Goal: Task Accomplishment & Management: Use online tool/utility

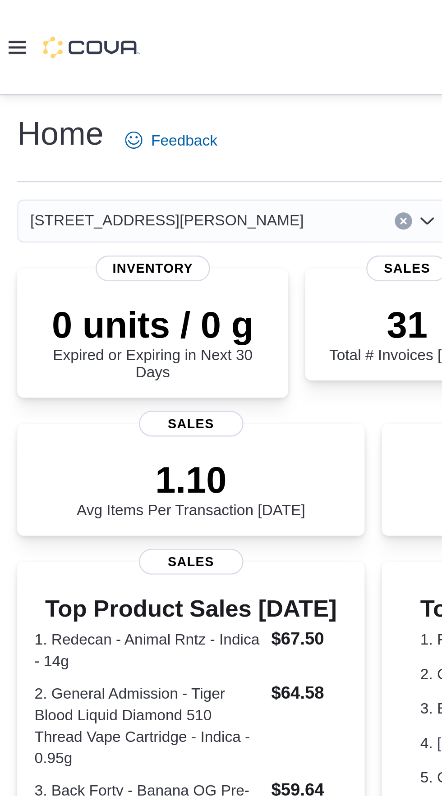
click at [10, 21] on icon at bounding box center [7, 19] width 7 height 5
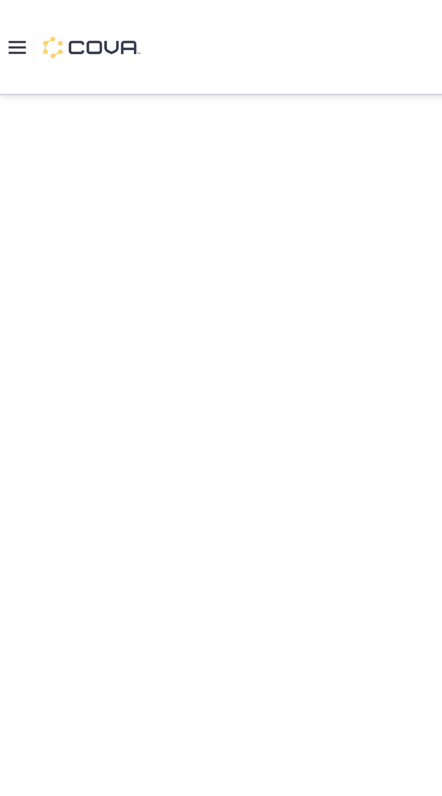
click at [22, 192] on div at bounding box center [221, 398] width 442 height 716
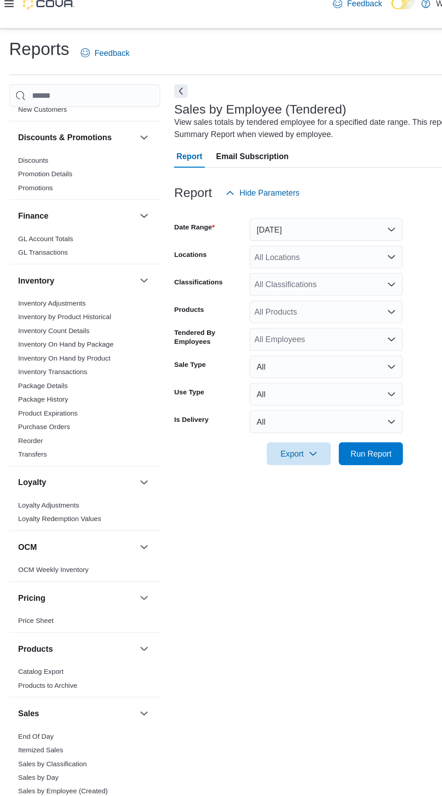
scroll to position [205, 0]
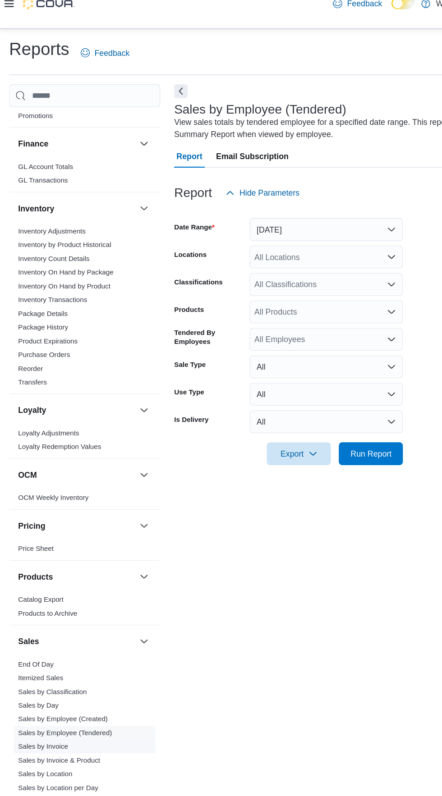
click at [23, 602] on link "Sales by Invoice" at bounding box center [33, 605] width 39 height 6
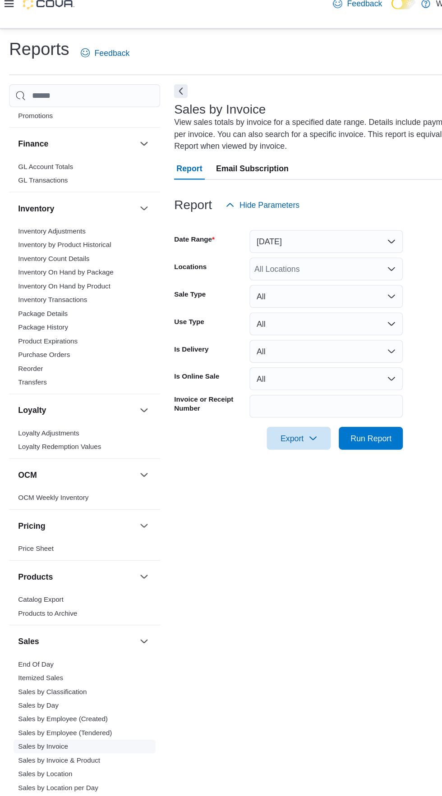
scroll to position [39, 0]
click at [201, 223] on input "Locations" at bounding box center [200, 228] width 1 height 11
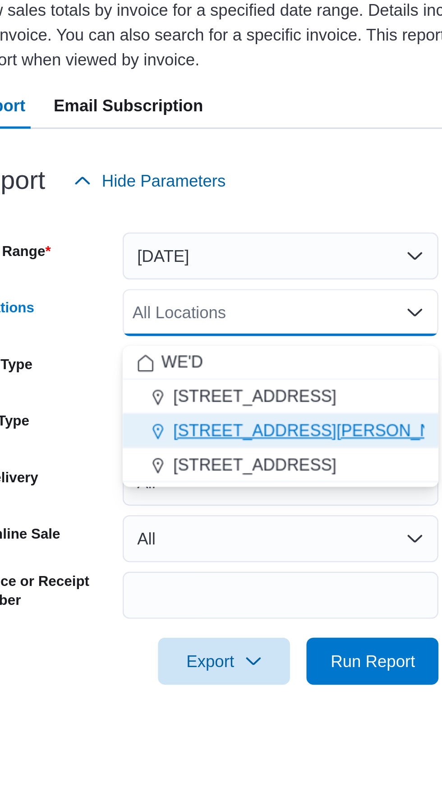
click at [233, 269] on span "[STREET_ADDRESS][PERSON_NAME]" at bounding box center [273, 273] width 114 height 9
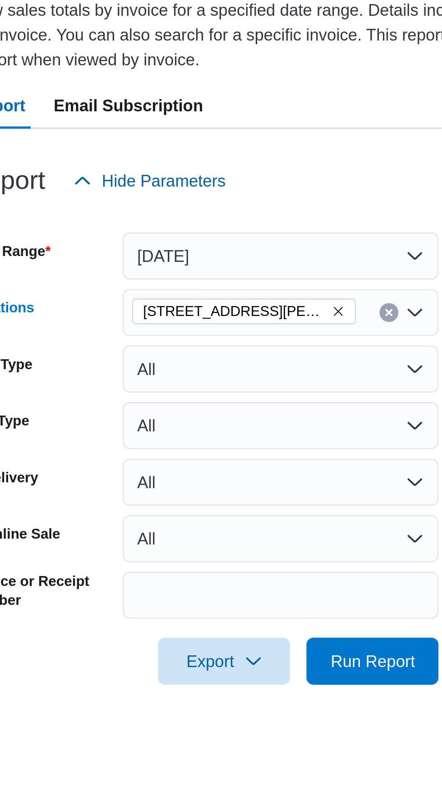
click at [263, 169] on div "Report Hide Parameters" at bounding box center [285, 178] width 297 height 18
click at [291, 353] on span "Run Report" at bounding box center [292, 362] width 40 height 18
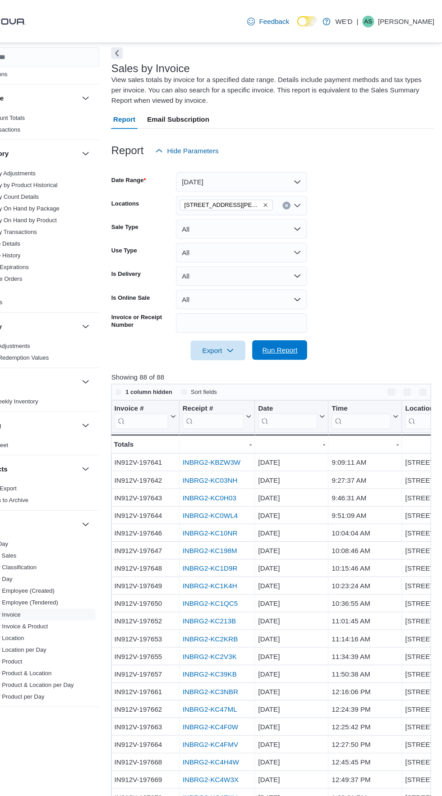
scroll to position [47, 0]
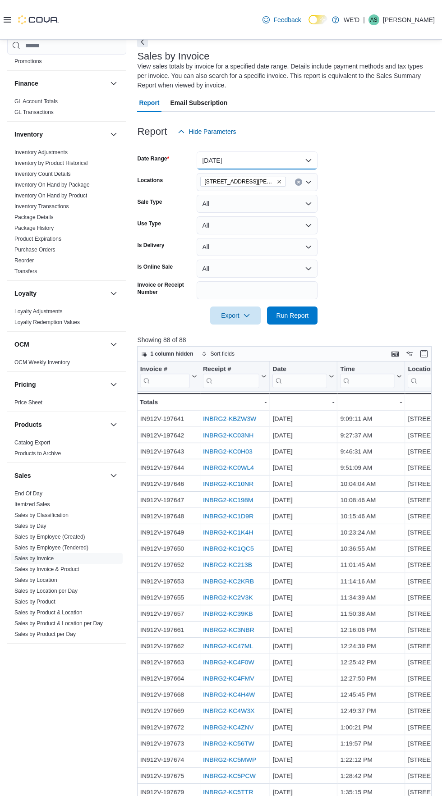
click at [217, 164] on button "[DATE]" at bounding box center [256, 160] width 121 height 18
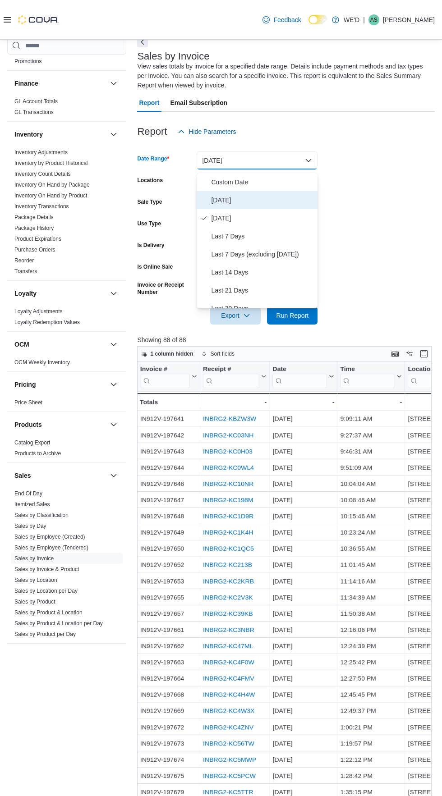
click at [206, 201] on icon "Select listbox" at bounding box center [203, 199] width 7 height 7
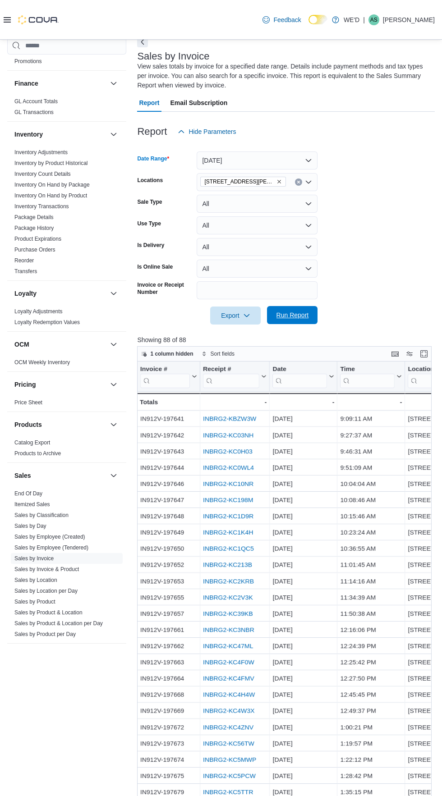
click at [288, 316] on span "Run Report" at bounding box center [292, 314] width 32 height 9
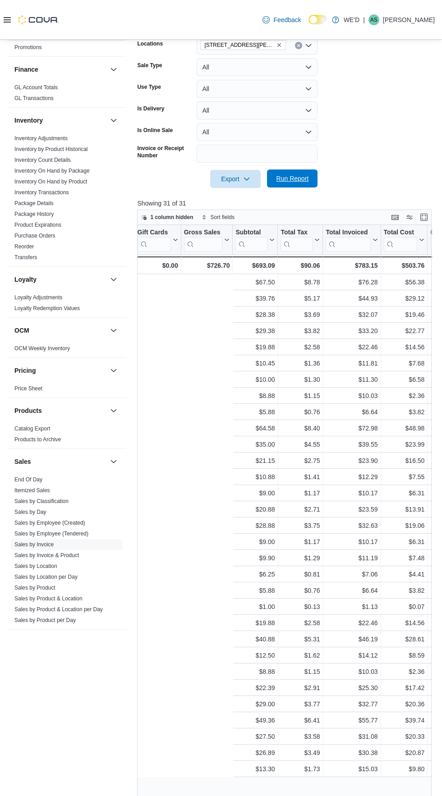
scroll to position [0, 668]
